Goal: Information Seeking & Learning: Learn about a topic

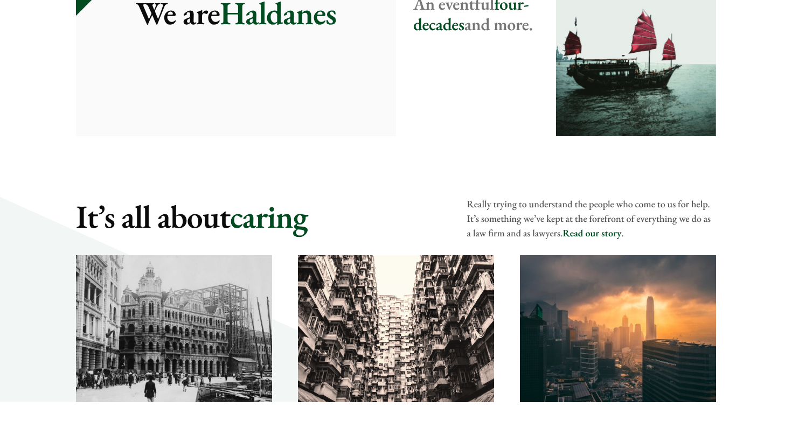
scroll to position [1532, 0]
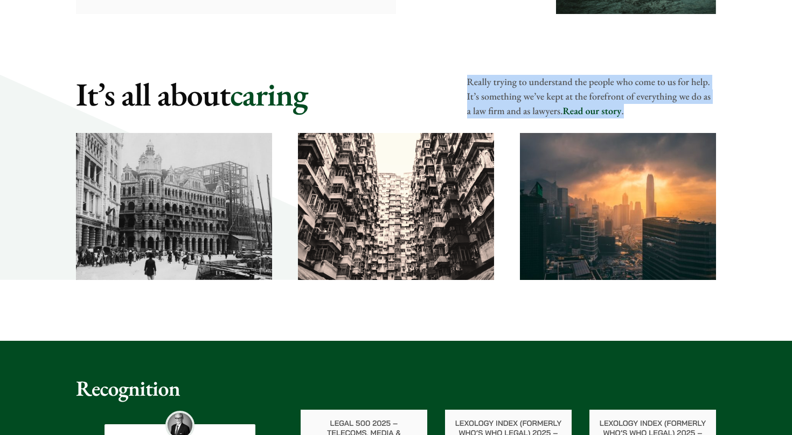
drag, startPoint x: 468, startPoint y: 81, endPoint x: 638, endPoint y: 112, distance: 172.9
click at [638, 112] on p "Really trying to understand the people who come to us for help. It’s something …" at bounding box center [591, 97] width 249 height 44
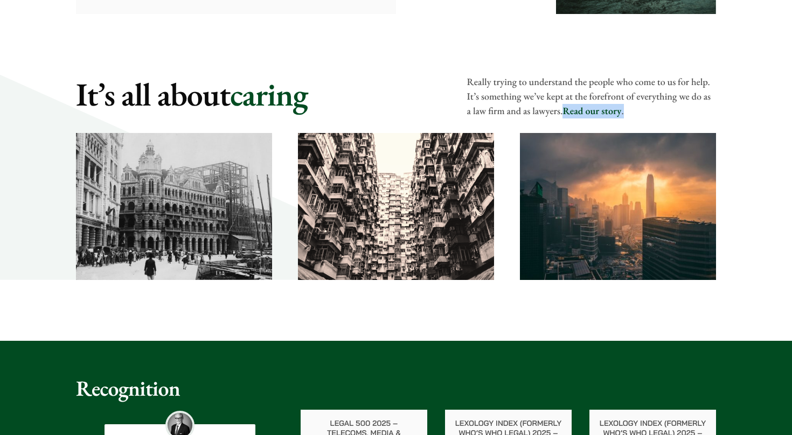
drag, startPoint x: 647, startPoint y: 112, endPoint x: 565, endPoint y: 112, distance: 82.4
click at [565, 112] on p "Really trying to understand the people who come to us for help. It’s something …" at bounding box center [591, 97] width 249 height 44
click at [646, 114] on p "Really trying to understand the people who come to us for help. It’s something …" at bounding box center [591, 97] width 249 height 44
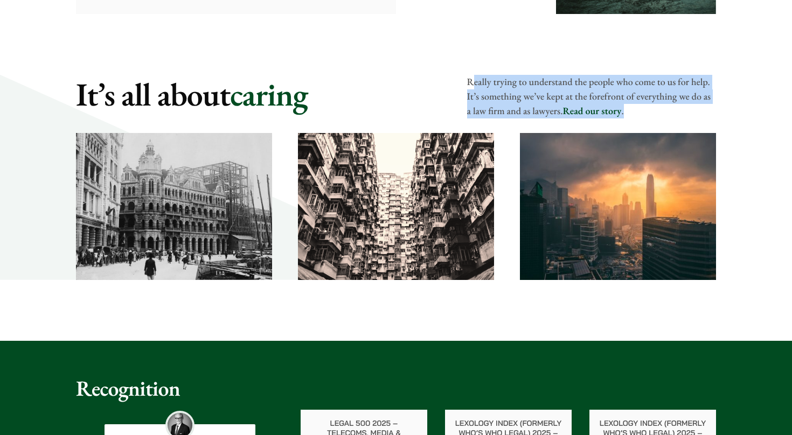
drag, startPoint x: 647, startPoint y: 112, endPoint x: 471, endPoint y: 81, distance: 178.3
click at [471, 81] on p "Really trying to understand the people who come to us for help. It’s something …" at bounding box center [591, 97] width 249 height 44
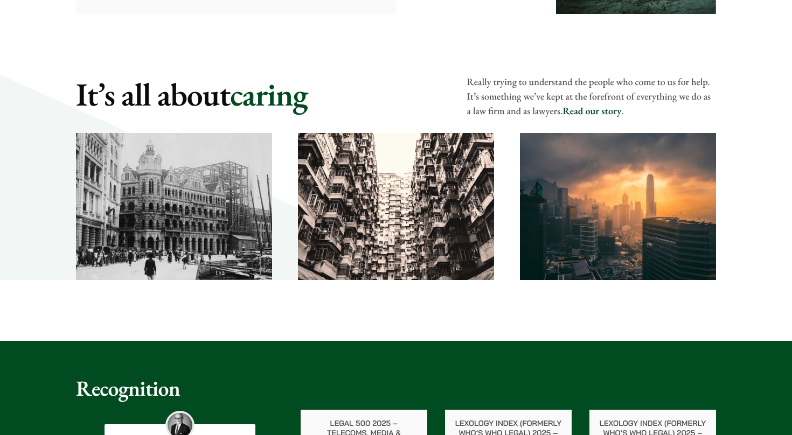
click at [471, 81] on p "Really trying to understand the people who come to us for help. It’s something …" at bounding box center [591, 97] width 249 height 44
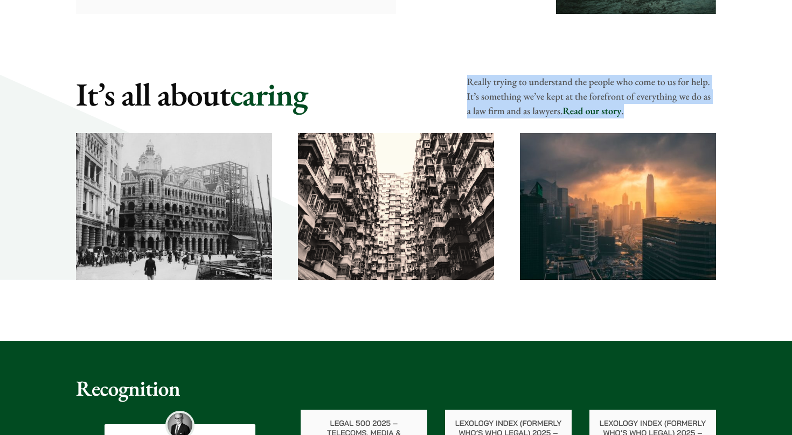
drag, startPoint x: 470, startPoint y: 81, endPoint x: 644, endPoint y: 113, distance: 176.9
click at [644, 113] on p "Really trying to understand the people who come to us for help. It’s something …" at bounding box center [591, 97] width 249 height 44
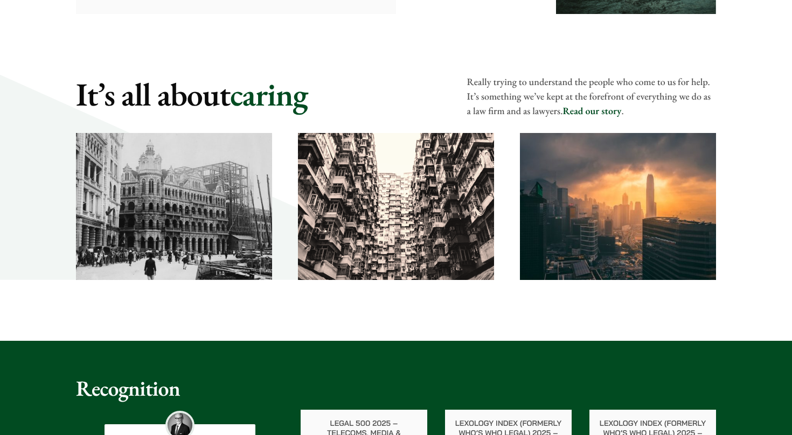
click at [643, 113] on p "Really trying to understand the people who come to us for help. It’s something …" at bounding box center [591, 97] width 249 height 44
